Goal: Task Accomplishment & Management: Use online tool/utility

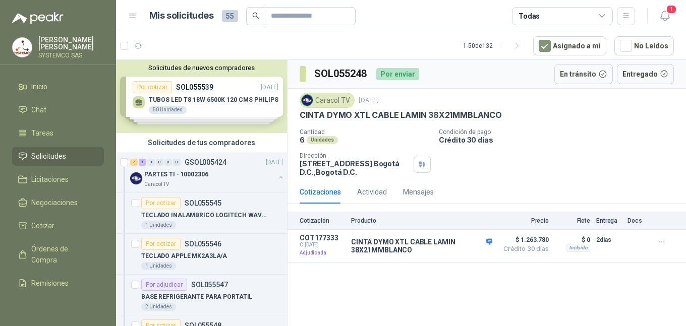
scroll to position [404, 0]
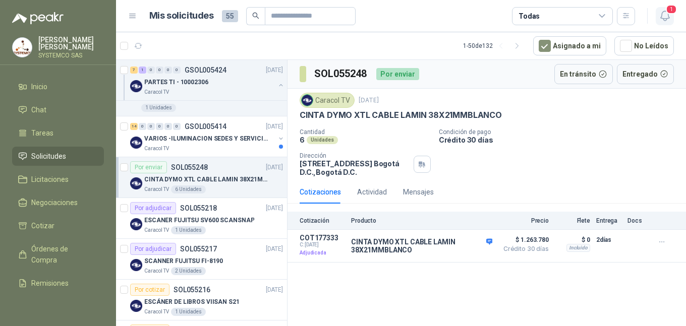
click at [675, 6] on span "1" at bounding box center [671, 10] width 11 height 10
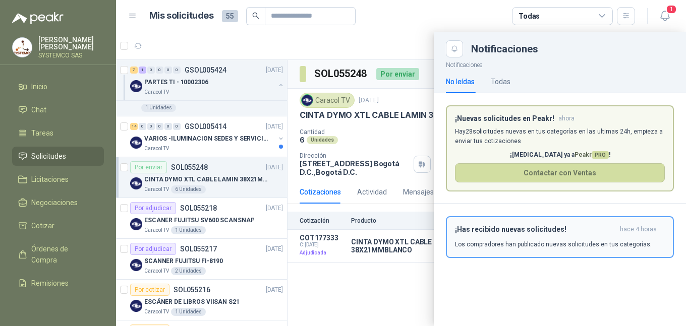
click at [563, 223] on button "¡Has recibido nuevas solicitudes! hace 4 horas Los compradores han publicado nu…" at bounding box center [560, 237] width 228 height 42
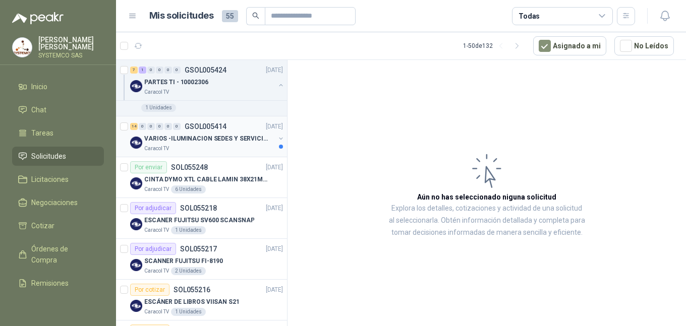
click at [192, 127] on p "GSOL005414" at bounding box center [206, 126] width 42 height 7
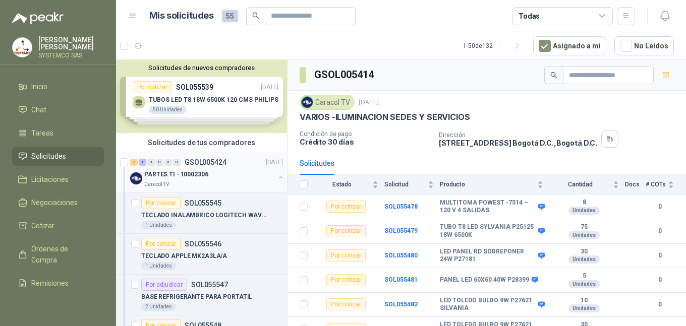
click at [189, 190] on div "7 1 0 0 0 0 GSOL005424 [DATE] PARTES TI - 10002306 Caracol TV" at bounding box center [201, 172] width 171 height 41
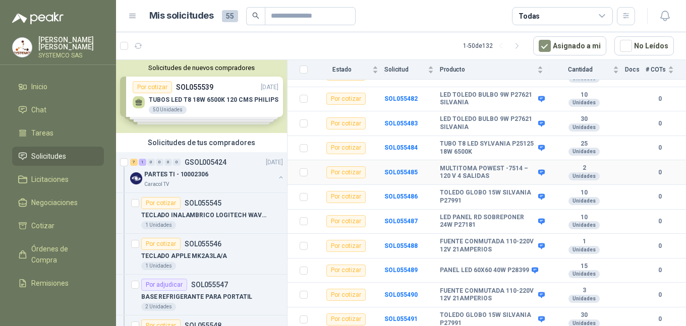
scroll to position [208, 0]
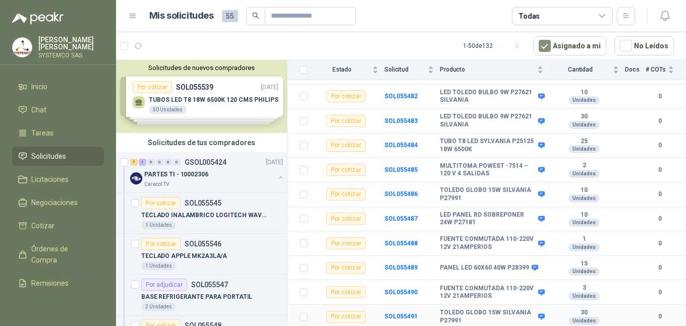
click at [481, 323] on b "TOLEDO GLOBO 15W SILVANIA P27991" at bounding box center [488, 317] width 96 height 16
click at [183, 177] on p "PARTES TI - 10002306" at bounding box center [176, 175] width 64 height 10
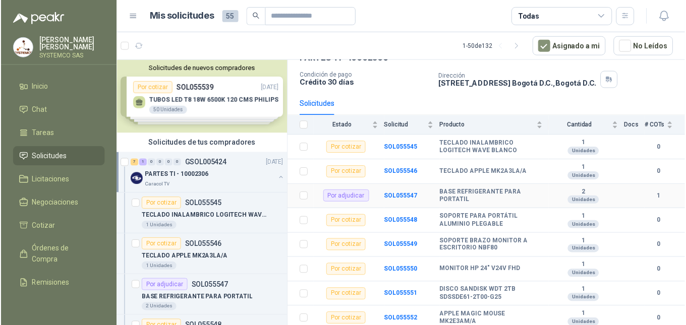
scroll to position [61, 0]
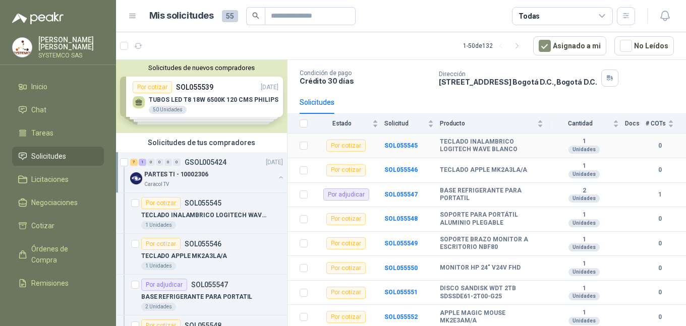
click at [460, 146] on b "TECLADO INALAMBRICO LOGITECH WAVE BLANCO" at bounding box center [491, 146] width 103 height 16
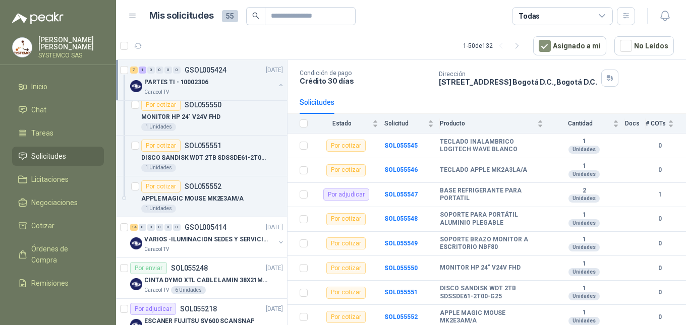
scroll to position [404, 0]
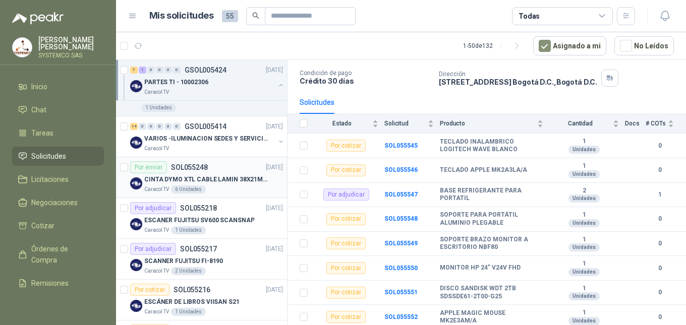
click at [223, 185] on div "CINTA DYMO XTL CABLE LAMIN 38X21MMBLANCO" at bounding box center [213, 180] width 139 height 12
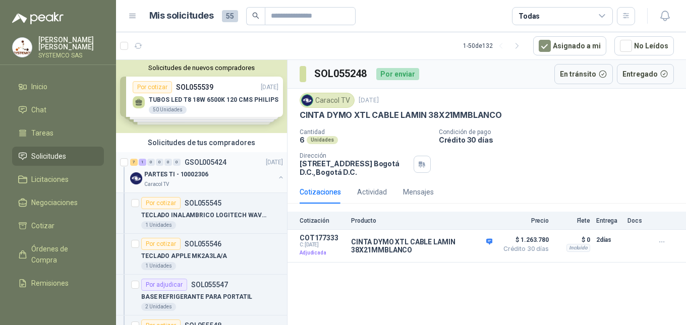
click at [214, 174] on div "PARTES TI - 10002306" at bounding box center [209, 174] width 131 height 12
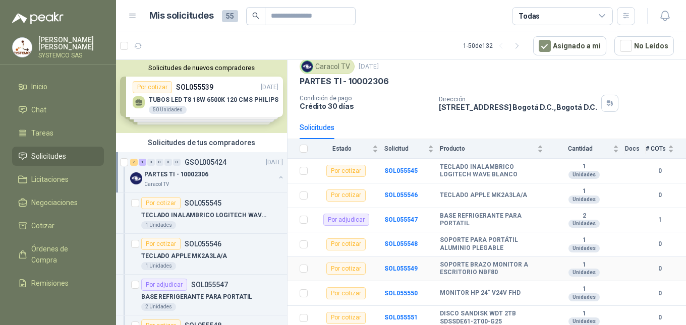
scroll to position [50, 0]
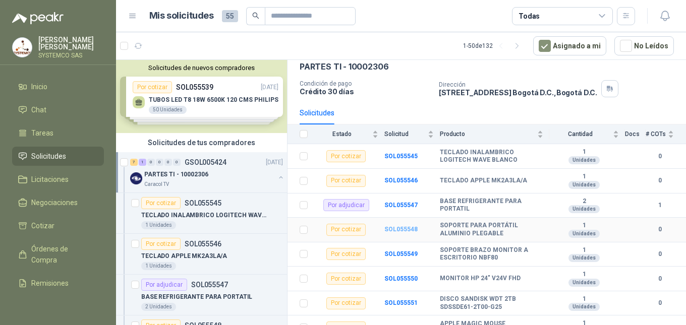
click at [406, 228] on b "SOL055548" at bounding box center [400, 229] width 33 height 7
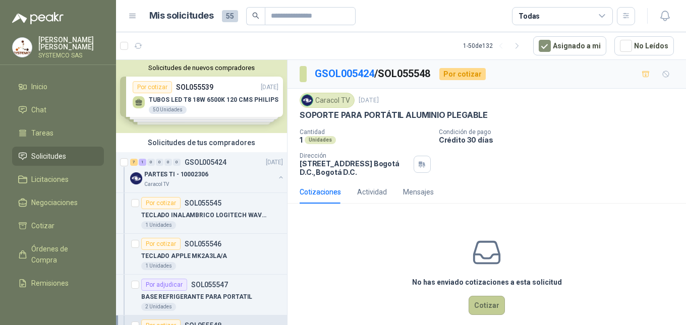
click at [473, 299] on button "Cotizar" at bounding box center [487, 305] width 36 height 19
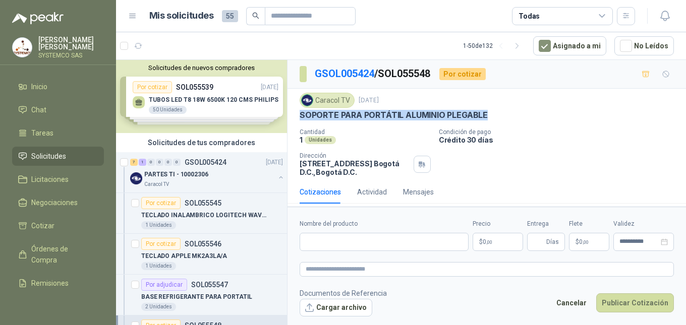
drag, startPoint x: 301, startPoint y: 116, endPoint x: 488, endPoint y: 112, distance: 187.2
click at [488, 112] on div "SOPORTE PARA PORTÁTIL ALUMINIO PLEGABLE" at bounding box center [487, 115] width 374 height 11
copy p "SOPORTE PARA PORTÁTIL ALUMINIO PLEGABLE"
click at [401, 247] on input "Nombre del producto" at bounding box center [384, 242] width 169 height 18
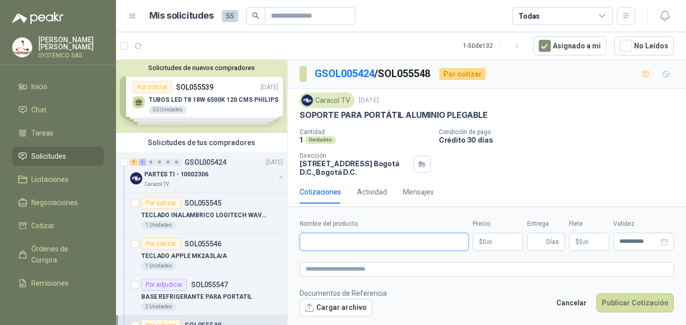
paste input "**********"
type input "**********"
paste textarea "**********"
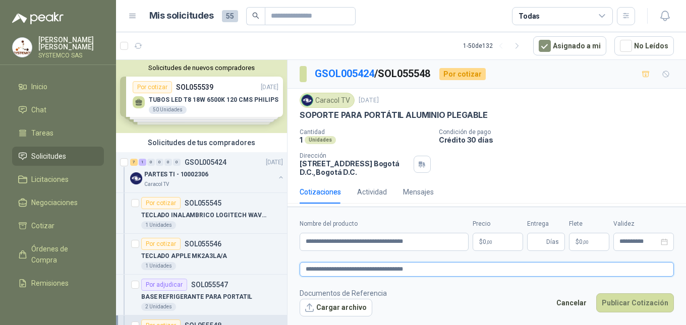
type textarea "**********"
click at [494, 246] on p "$ 0 ,00" at bounding box center [498, 242] width 50 height 18
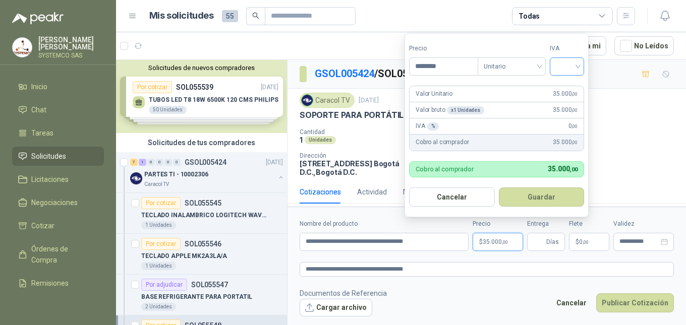
type input "********"
click at [559, 68] on input "search" at bounding box center [567, 65] width 22 height 15
click at [561, 85] on div "19%" at bounding box center [569, 87] width 19 height 11
click at [506, 199] on button "Guardar" at bounding box center [543, 197] width 87 height 19
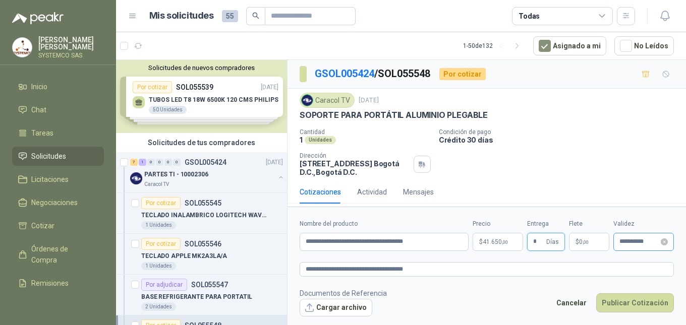
click at [671, 240] on div "**********" at bounding box center [643, 242] width 61 height 18
type input "*"
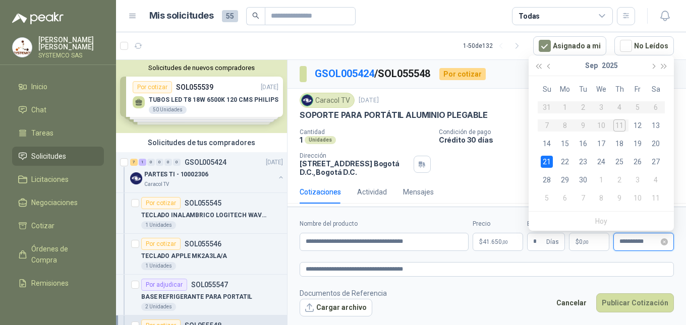
click at [641, 245] on input "**********" at bounding box center [638, 242] width 39 height 7
type input "**********"
click at [601, 138] on div "17" at bounding box center [601, 144] width 12 height 12
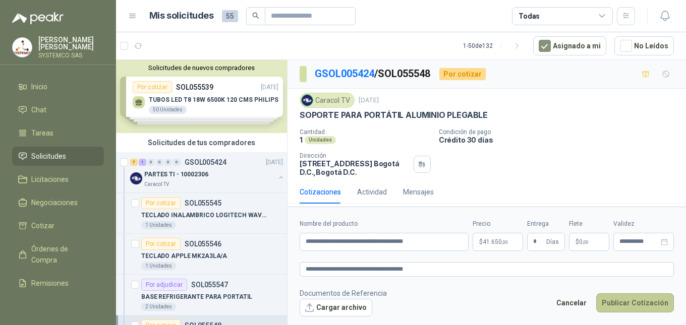
click at [615, 300] on button "Publicar Cotización" at bounding box center [635, 303] width 78 height 19
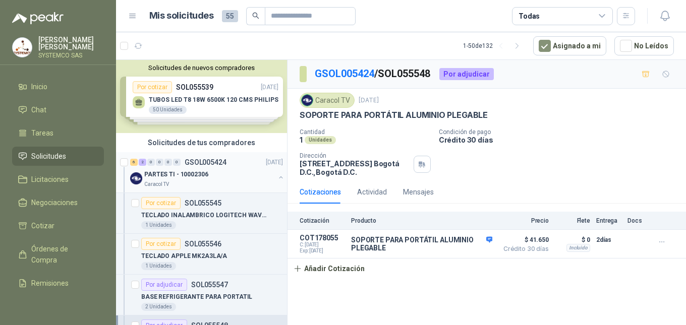
click at [191, 171] on p "PARTES TI - 10002306" at bounding box center [176, 175] width 64 height 10
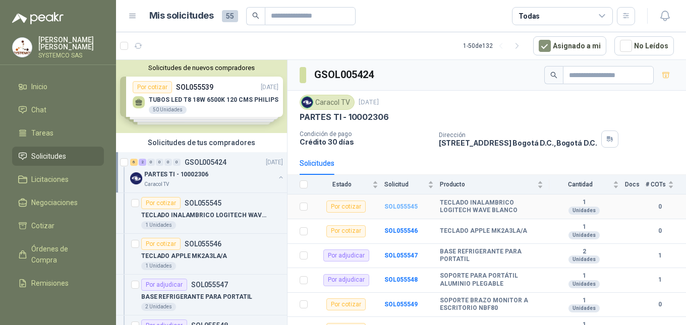
click at [396, 207] on b "SOL055545" at bounding box center [400, 206] width 33 height 7
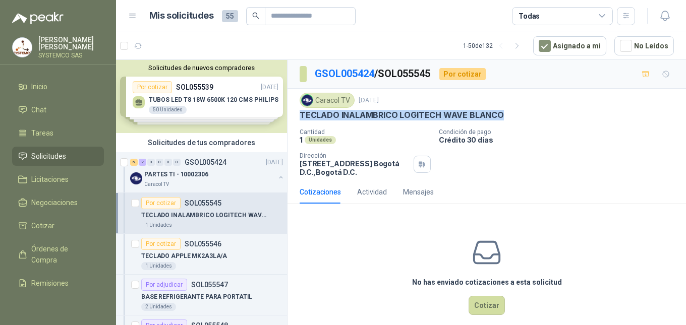
drag, startPoint x: 499, startPoint y: 115, endPoint x: 299, endPoint y: 110, distance: 200.3
click at [299, 110] on div "Caracol TV [DATE] TECLADO INALAMBRICO LOGITECH WAVE BLANCO Cantidad 1 Unidades …" at bounding box center [487, 135] width 399 height 92
copy p "TECLADO INALAMBRICO LOGITECH WAVE BLANCO"
click at [491, 307] on button "Cotizar" at bounding box center [487, 305] width 36 height 19
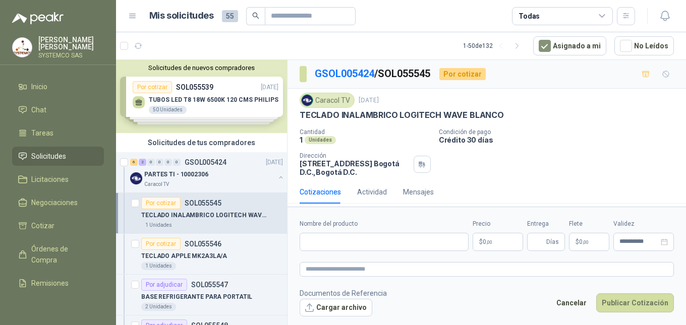
click at [619, 147] on div "Cantidad 1 Unidades Condición de pago Crédito 30 días Dirección [STREET_ADDRESS…" at bounding box center [487, 153] width 374 height 48
click at [365, 275] on textarea at bounding box center [487, 269] width 374 height 15
paste textarea "**********"
type textarea "**********"
click at [348, 245] on input "Nombre del producto" at bounding box center [384, 242] width 169 height 18
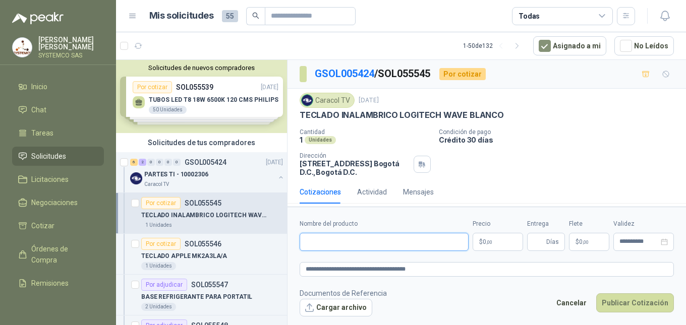
paste input "**********"
type input "**********"
click at [505, 240] on p "$ 0 ,00" at bounding box center [498, 242] width 50 height 18
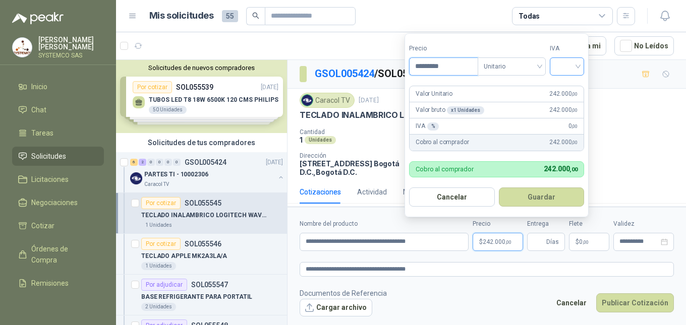
type input "*********"
click at [560, 68] on input "search" at bounding box center [567, 65] width 22 height 15
click at [567, 88] on div "19%" at bounding box center [569, 87] width 19 height 11
click at [550, 198] on button "Guardar" at bounding box center [543, 197] width 87 height 19
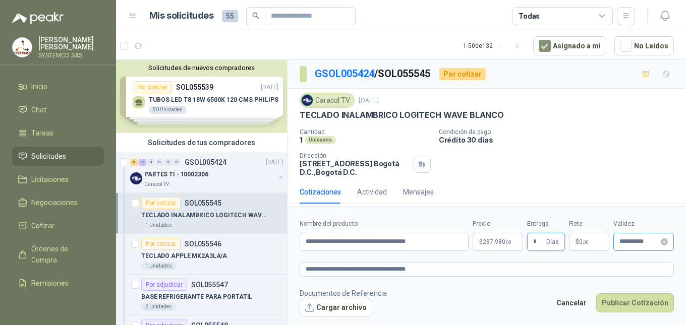
click at [620, 247] on div "**********" at bounding box center [643, 242] width 61 height 18
type input "*"
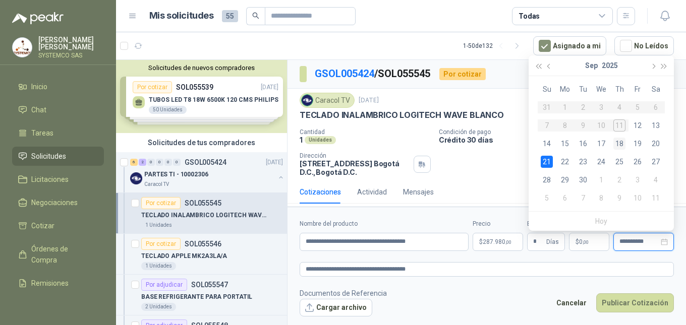
type input "**********"
click at [622, 141] on div "18" at bounding box center [619, 144] width 12 height 12
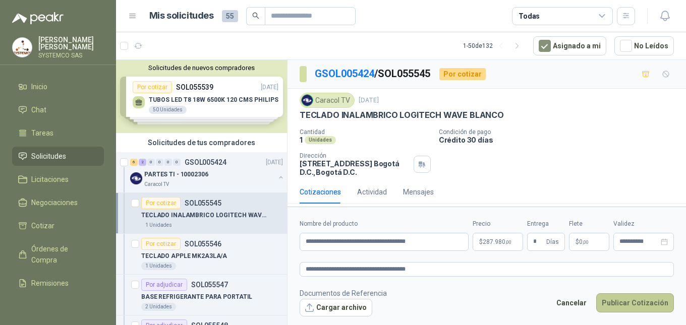
click at [632, 304] on button "Publicar Cotización" at bounding box center [635, 303] width 78 height 19
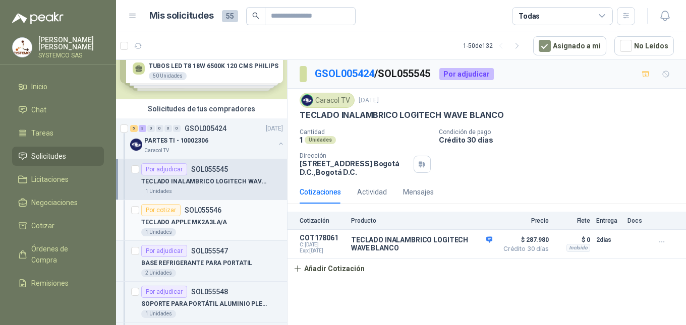
scroll to position [50, 0]
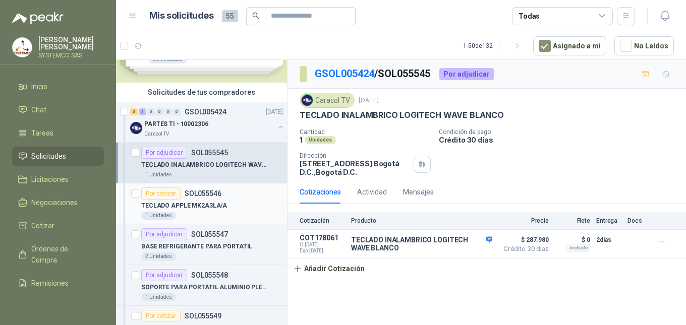
click at [228, 204] on div "TECLADO APPLE MK2A3LA/A" at bounding box center [212, 206] width 142 height 12
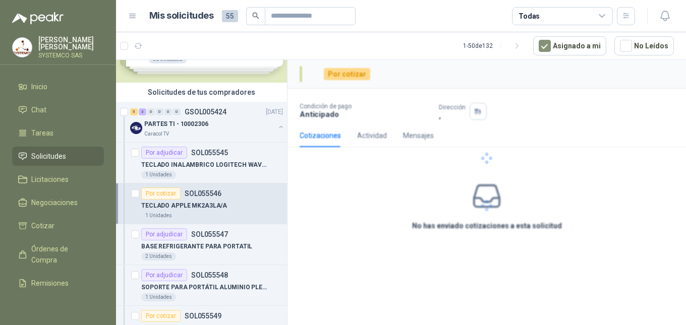
click at [228, 204] on div "TECLADO APPLE MK2A3LA/A" at bounding box center [212, 206] width 142 height 12
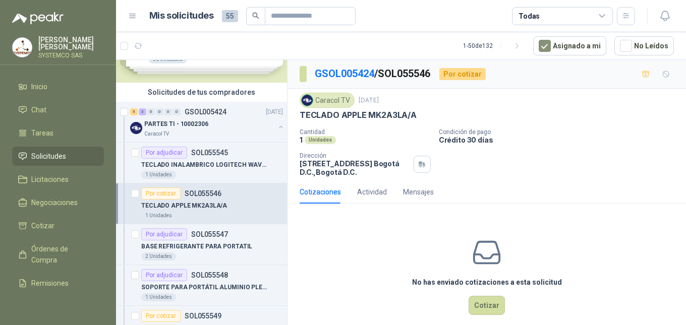
scroll to position [4, 0]
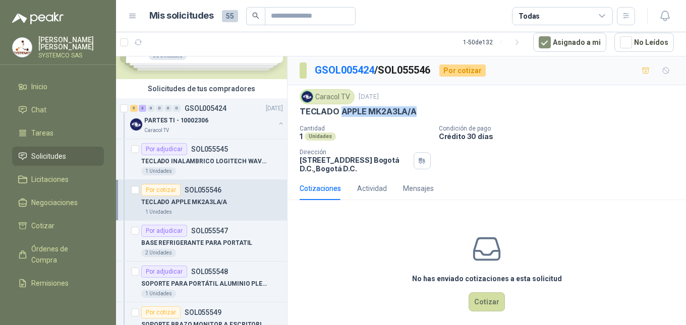
drag, startPoint x: 420, startPoint y: 108, endPoint x: 340, endPoint y: 114, distance: 79.9
click at [340, 114] on div "TECLADO APPLE MK2A3LA/A" at bounding box center [487, 111] width 374 height 11
copy p "APPLE MK2A3LA/A"
click at [547, 111] on div "TECLADO APPLE MK2A3LA/A" at bounding box center [487, 111] width 374 height 11
click at [214, 161] on p "TECLADO INALAMBRICO LOGITECH WAVE BLANCO" at bounding box center [204, 162] width 126 height 10
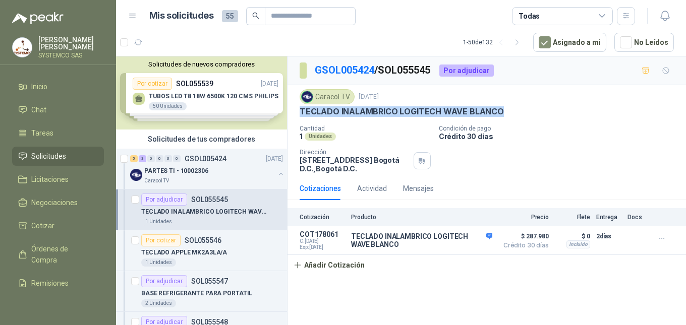
drag, startPoint x: 509, startPoint y: 114, endPoint x: 300, endPoint y: 112, distance: 209.9
click at [300, 112] on div "TECLADO INALAMBRICO LOGITECH WAVE BLANCO" at bounding box center [487, 111] width 374 height 11
copy p "TECLADO INALAMBRICO LOGITECH WAVE BLANCO"
click at [431, 297] on div "GSOL005424 / SOL055545 Por adjudicar Caracol TV [DATE] TECLADO INALAMBRICO LOGI…" at bounding box center [487, 190] width 399 height 269
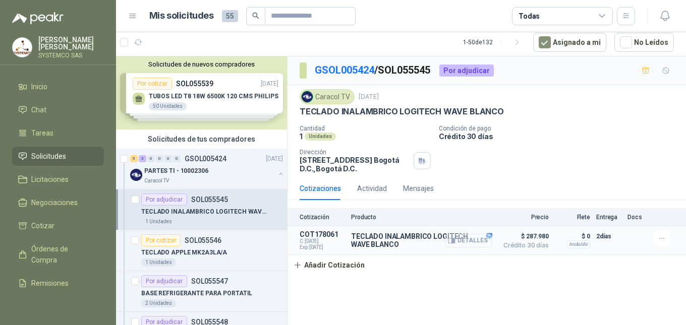
click at [483, 243] on button "Detalles" at bounding box center [468, 241] width 47 height 14
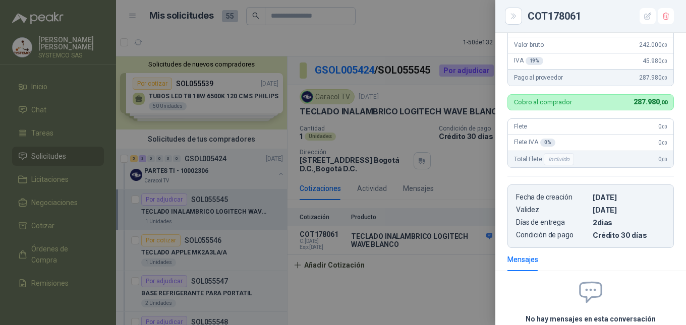
scroll to position [91, 0]
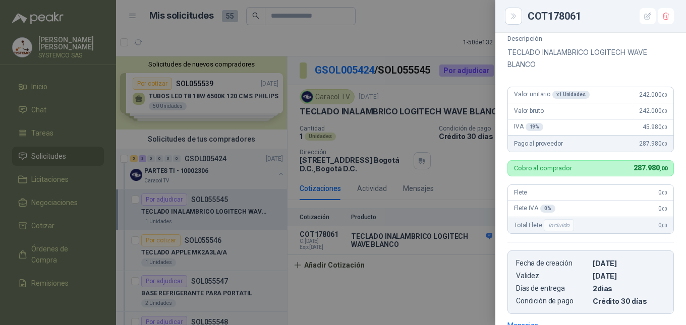
click at [401, 305] on div at bounding box center [343, 162] width 686 height 325
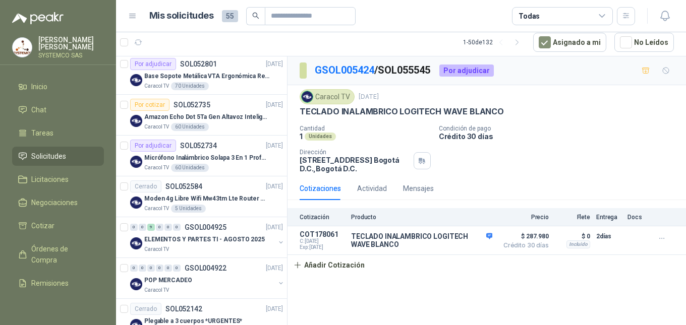
scroll to position [1362, 0]
click at [243, 199] on p "Moden 4g Libre Wifi Mw43tm Lte Router Móvil Internet 5ghz" at bounding box center [207, 199] width 126 height 10
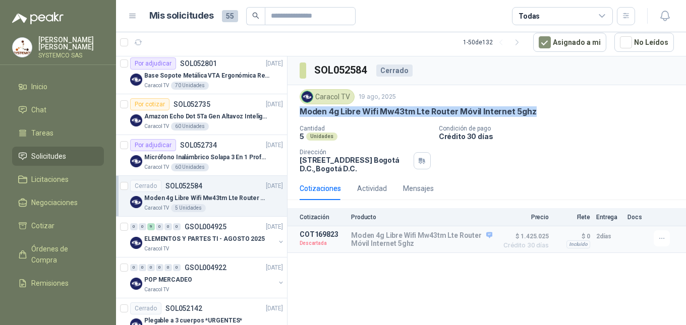
drag, startPoint x: 546, startPoint y: 114, endPoint x: 300, endPoint y: 107, distance: 246.3
click at [300, 107] on div "Moden 4g Libre Wifi Mw43tm Lte Router Móvil Internet 5ghz" at bounding box center [487, 111] width 374 height 11
copy p "Moden 4g Libre Wifi Mw43tm Lte Router Móvil Internet 5ghz"
click at [497, 173] on div "Cantidad 5 Unidades Condición de pago Crédito 30 días Dirección [STREET_ADDRESS…" at bounding box center [487, 149] width 374 height 48
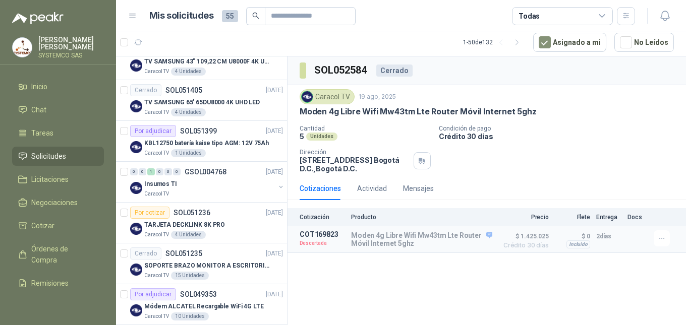
scroll to position [1967, 0]
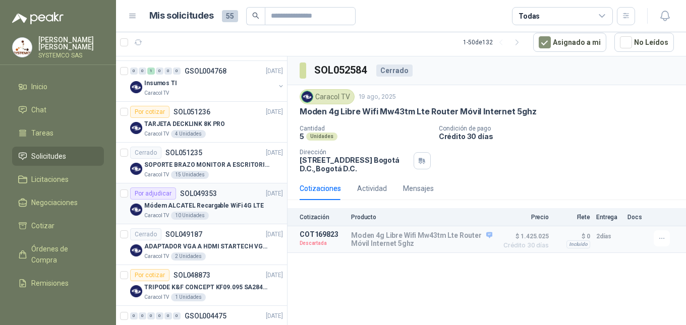
click at [237, 208] on p "Módem ALCATEL Recargable WiFi 4G LTE" at bounding box center [204, 206] width 120 height 10
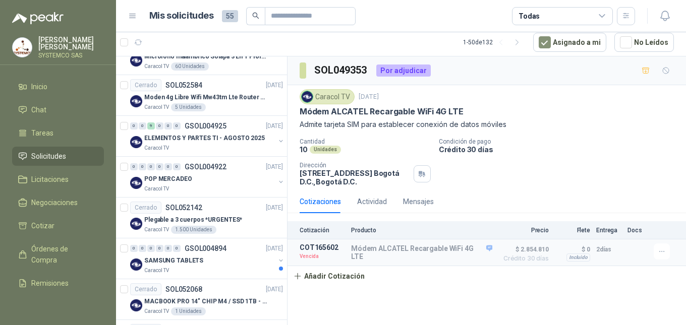
scroll to position [1412, 0]
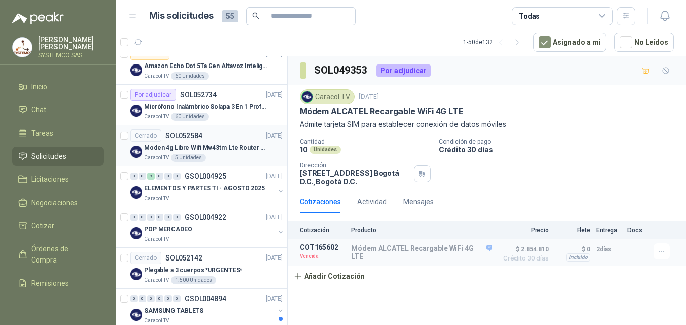
click at [151, 154] on p "Caracol TV" at bounding box center [156, 158] width 25 height 8
